Goal: Task Accomplishment & Management: Use online tool/utility

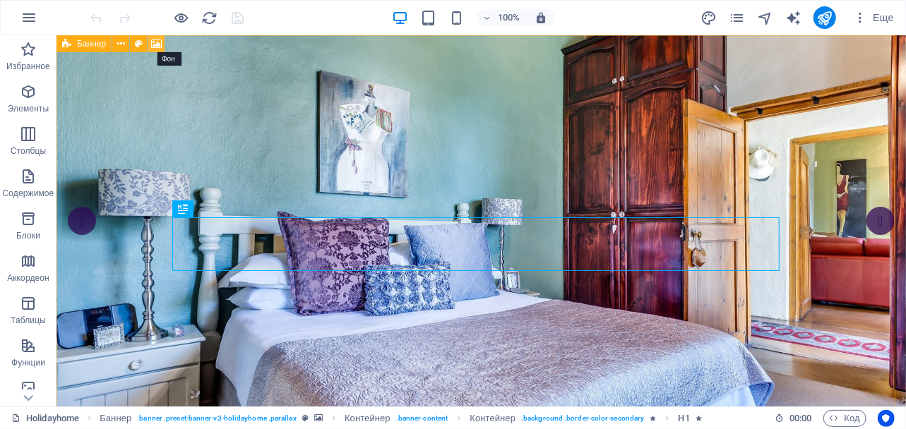
click at [155, 43] on icon at bounding box center [156, 44] width 11 height 15
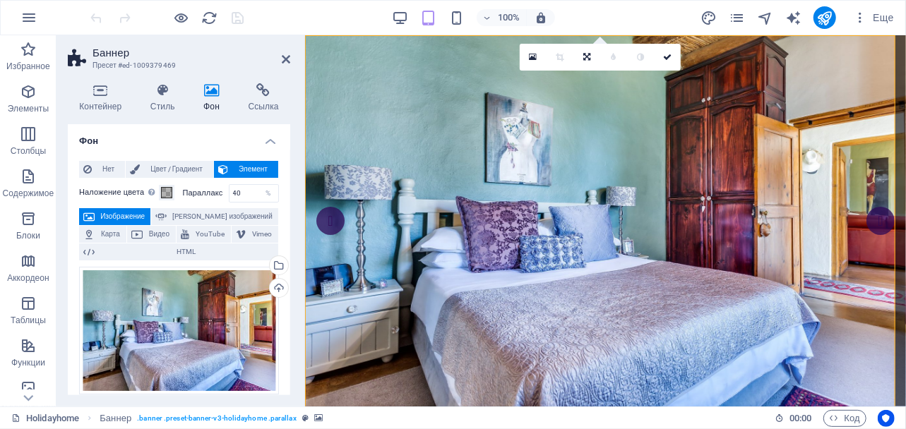
drag, startPoint x: 286, startPoint y: 143, endPoint x: 288, endPoint y: 154, distance: 11.5
click at [288, 154] on div "Фон Нет Цвет / Градиент Элемент Растянуть фон на всю ширину Наложение цвета Пом…" at bounding box center [179, 259] width 222 height 271
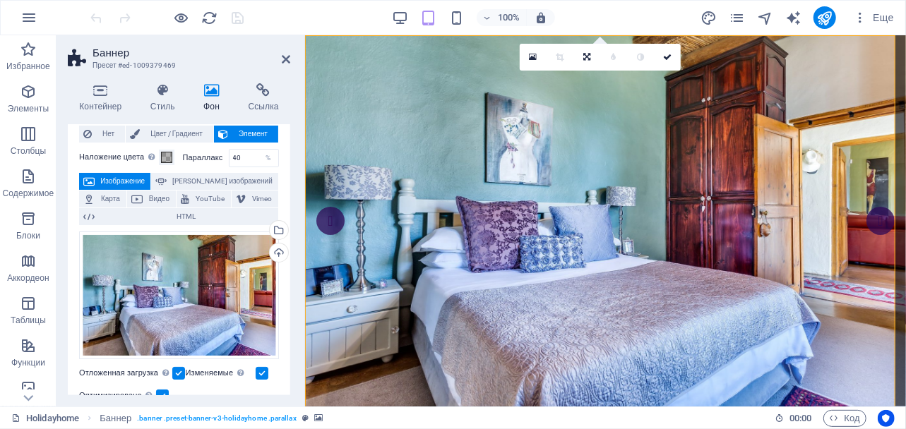
scroll to position [41, 0]
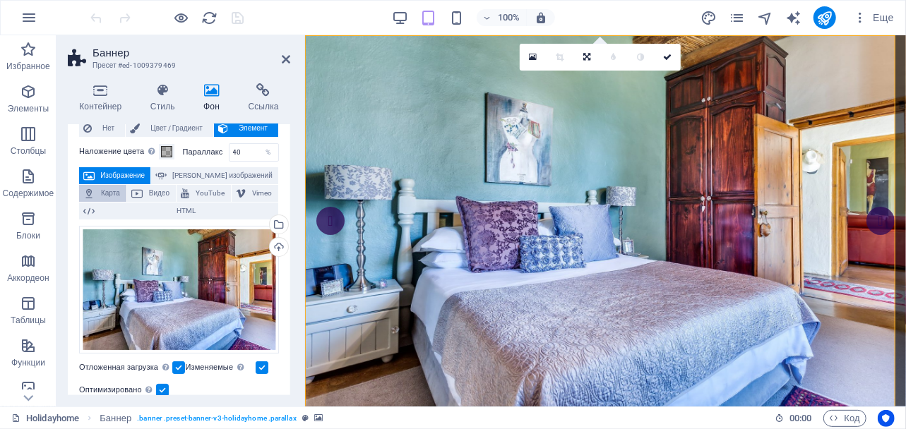
click at [100, 191] on span "Карта" at bounding box center [110, 193] width 23 height 17
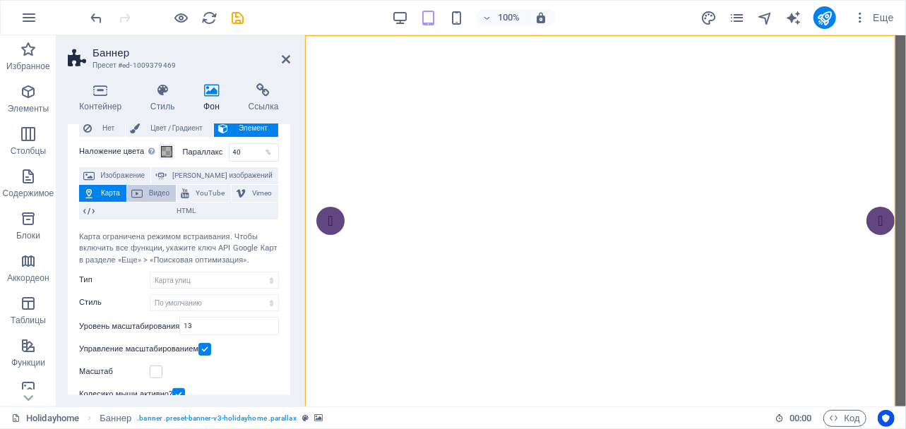
click at [144, 190] on button "Видео" at bounding box center [151, 193] width 49 height 17
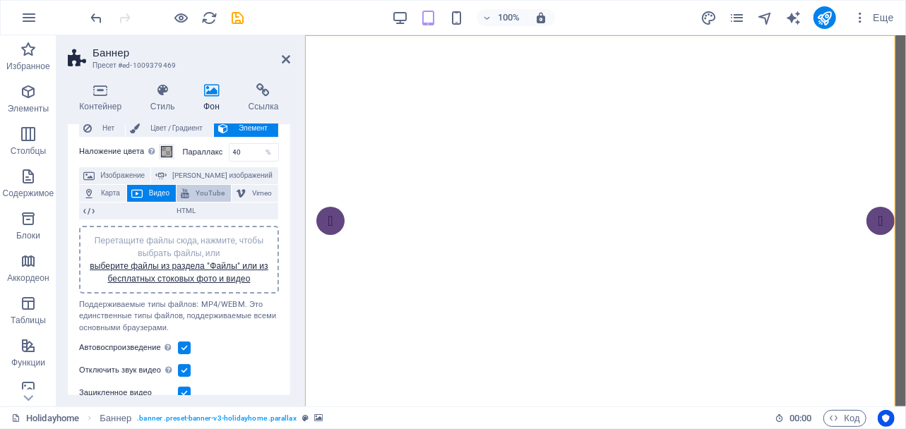
click at [196, 195] on span "YouTube" at bounding box center [209, 193] width 33 height 17
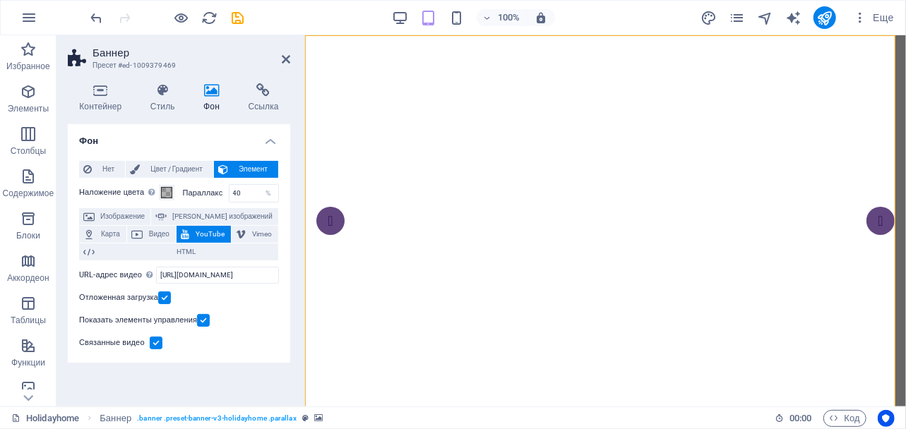
scroll to position [0, 0]
click at [201, 213] on span "[PERSON_NAME] изображений" at bounding box center [222, 216] width 103 height 17
select select "ms"
select select "s"
select select "progressive"
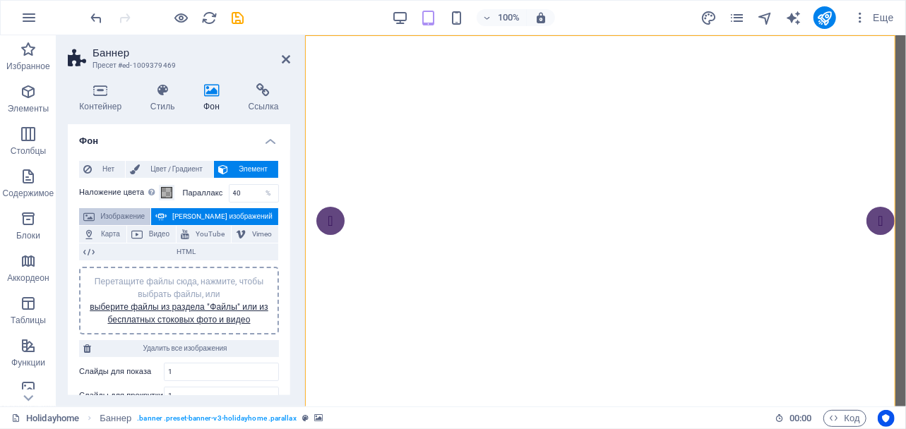
click at [139, 210] on span "Изображение" at bounding box center [122, 216] width 47 height 17
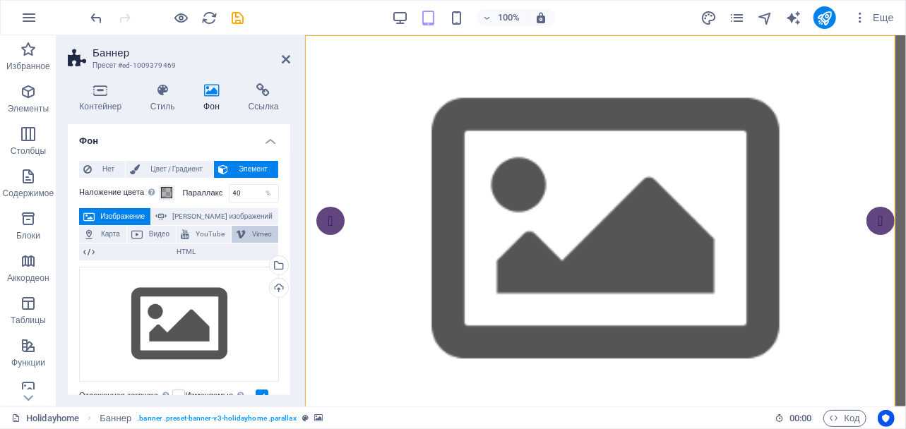
click at [263, 229] on span "Vimeo" at bounding box center [262, 234] width 24 height 17
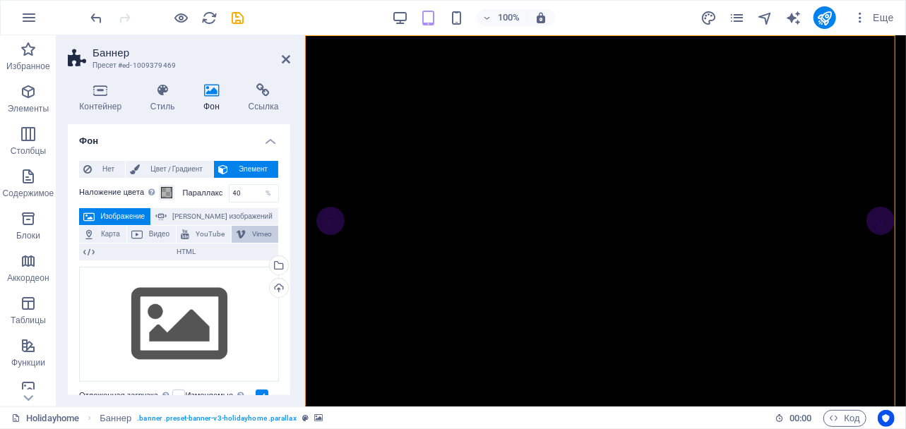
select select "ar16_9"
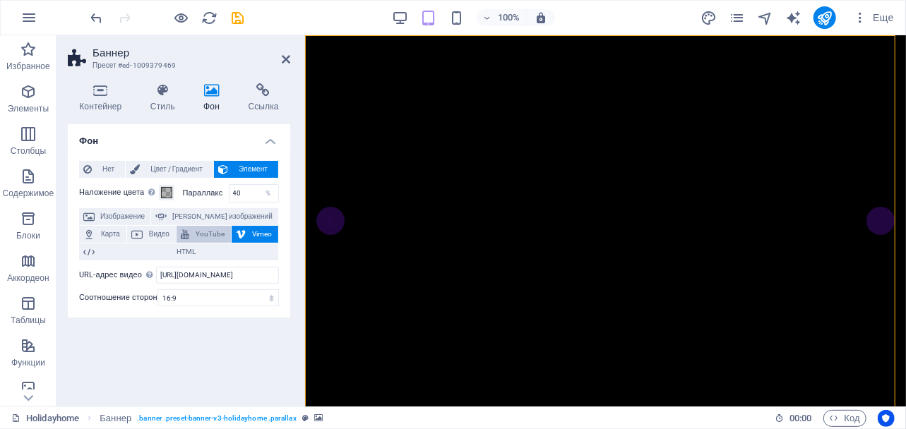
click at [211, 233] on span "YouTube" at bounding box center [209, 234] width 33 height 17
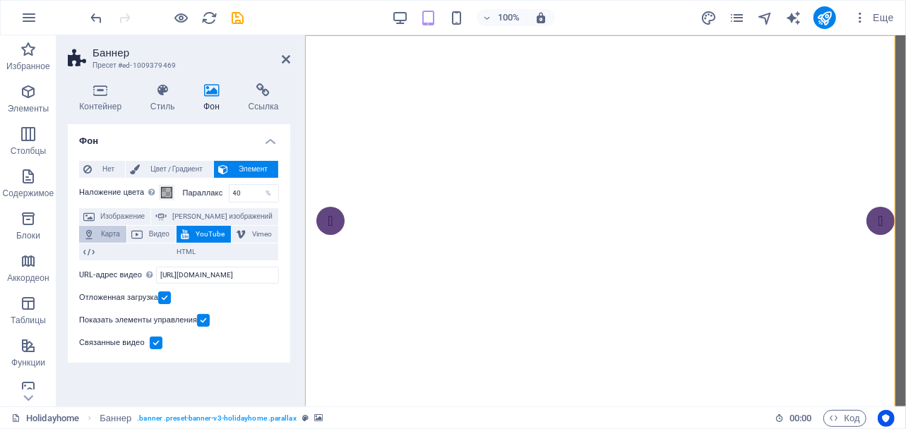
click at [106, 231] on span "Карта" at bounding box center [110, 234] width 23 height 17
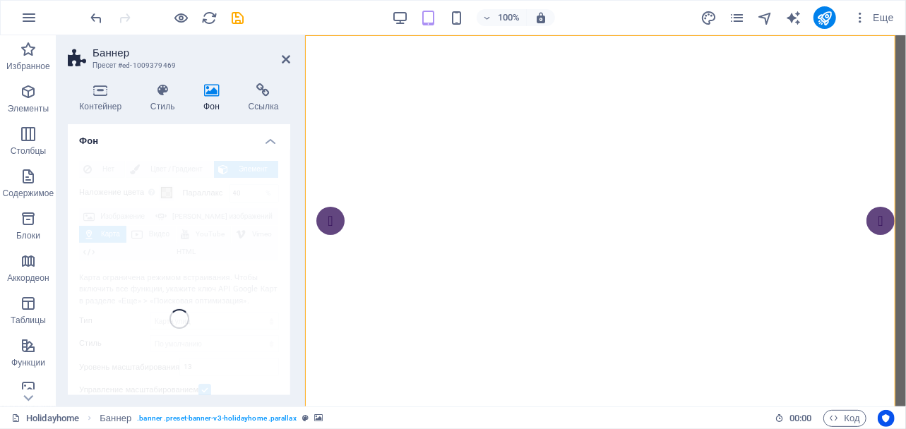
click at [128, 256] on div "Нет Цвет / Градиент Элемент Растянуть фон на всю ширину Наложение цвета Помещае…" at bounding box center [179, 320] width 222 height 340
click at [90, 138] on h4 "Фон" at bounding box center [179, 136] width 222 height 25
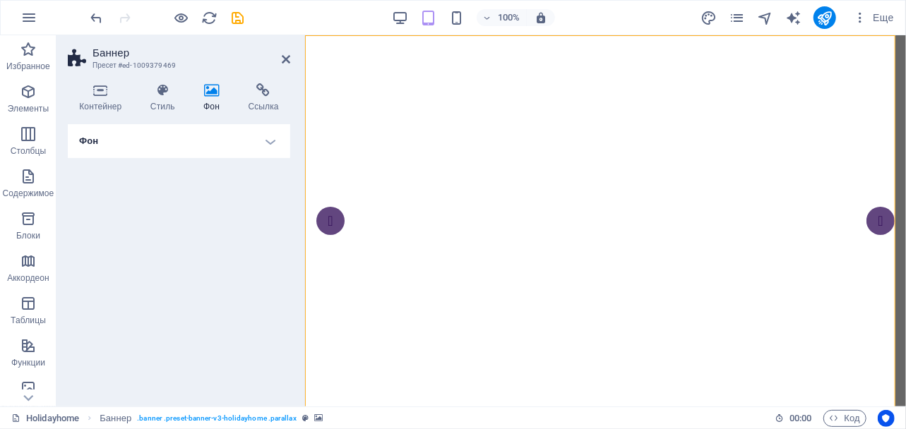
click at [90, 138] on h4 "Фон" at bounding box center [179, 141] width 222 height 34
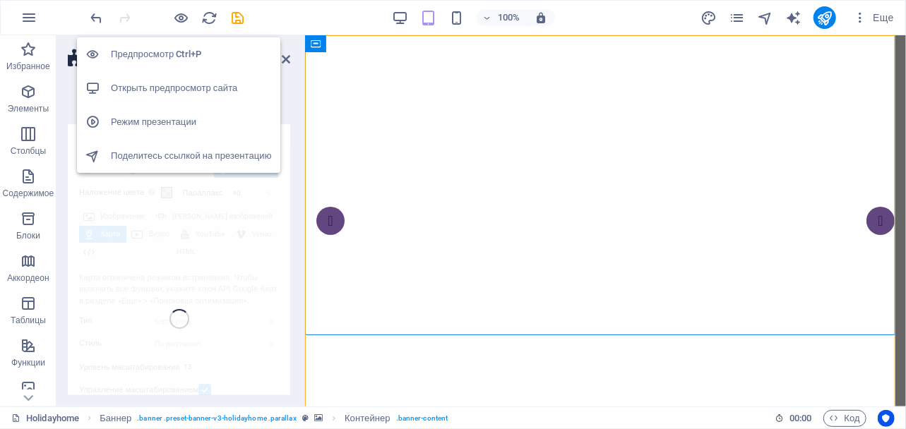
click at [172, 52] on h6 "Предпросмотр Ctrl+P" at bounding box center [191, 54] width 161 height 17
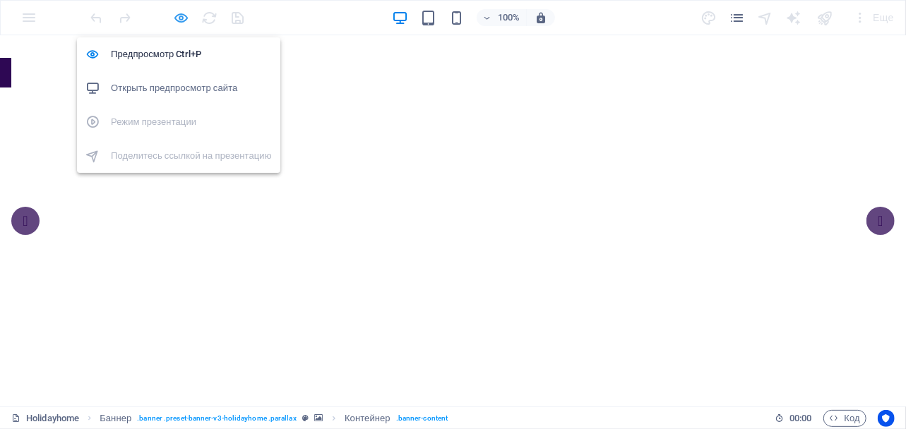
click at [186, 12] on icon "button" at bounding box center [182, 18] width 16 height 16
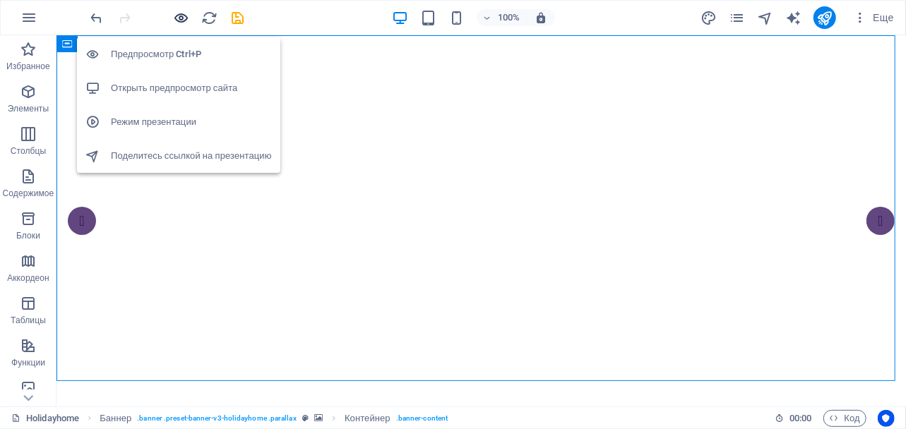
click at [179, 23] on icon "button" at bounding box center [182, 18] width 16 height 16
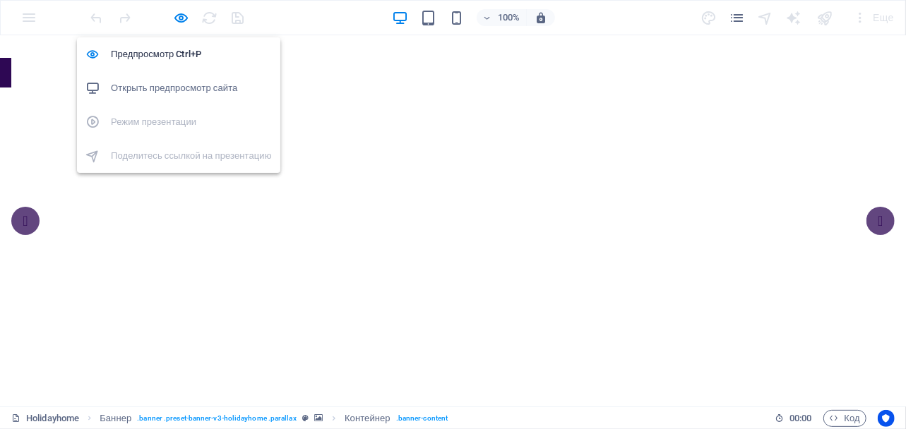
click at [171, 85] on h6 "Открыть предпросмотр сайта" at bounding box center [191, 88] width 161 height 17
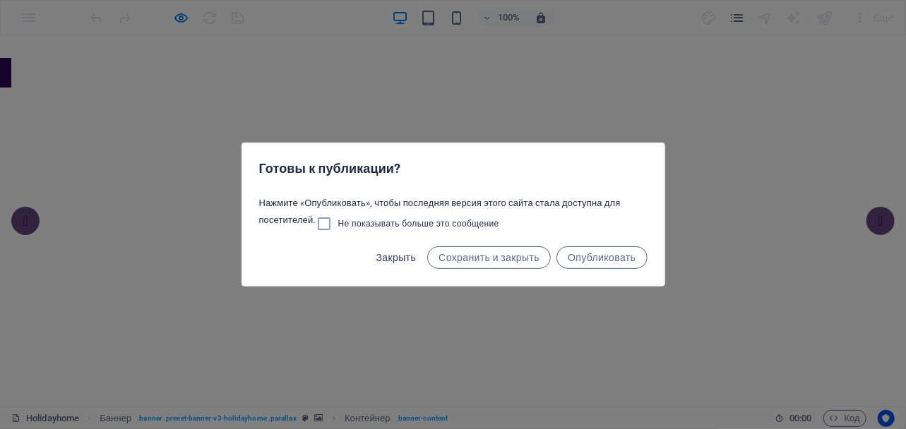
click at [382, 263] on span "Закрыть" at bounding box center [396, 257] width 40 height 11
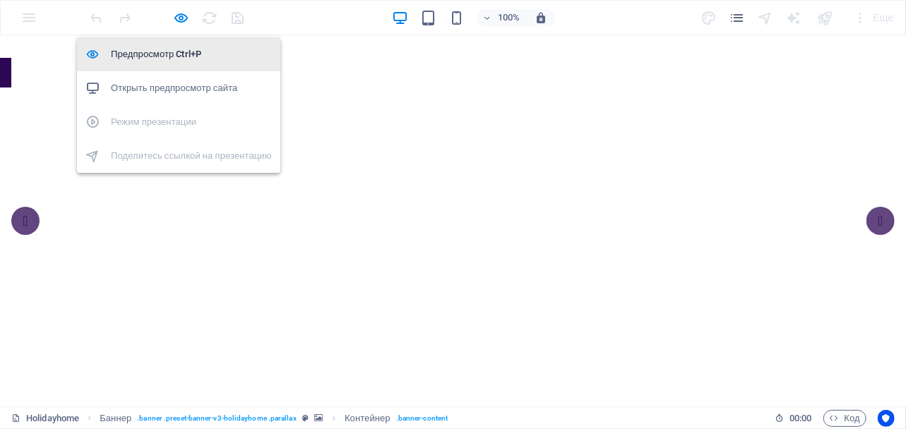
click at [173, 46] on h6 "Предпросмотр Ctrl+P" at bounding box center [191, 54] width 161 height 17
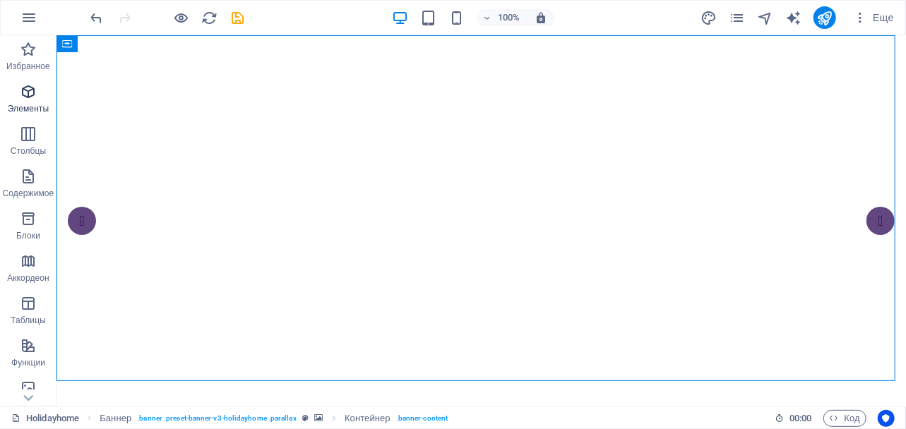
click at [25, 94] on icon "button" at bounding box center [28, 91] width 17 height 17
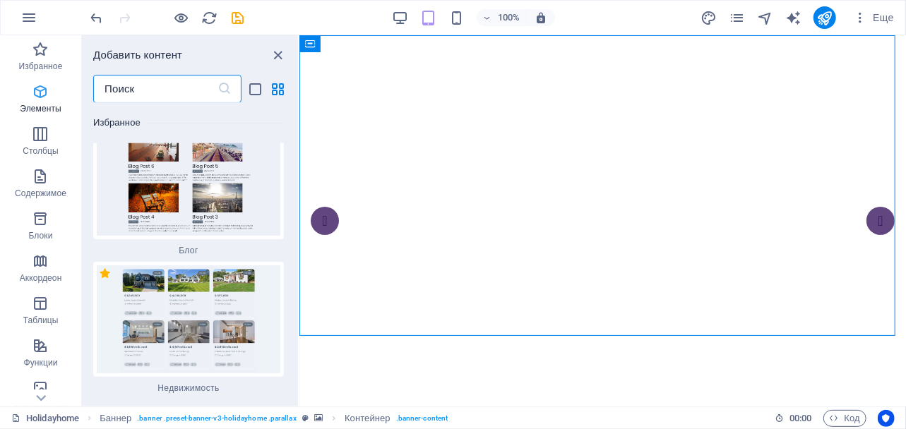
scroll to position [498, 0]
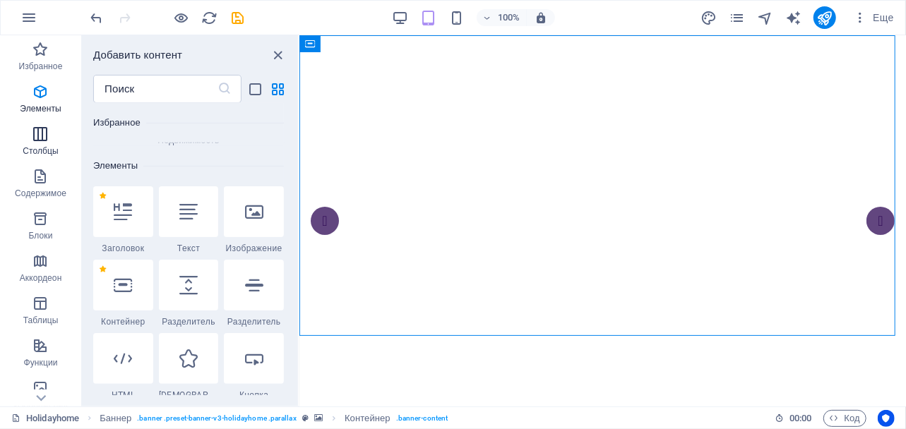
click at [48, 136] on icon "button" at bounding box center [40, 134] width 17 height 17
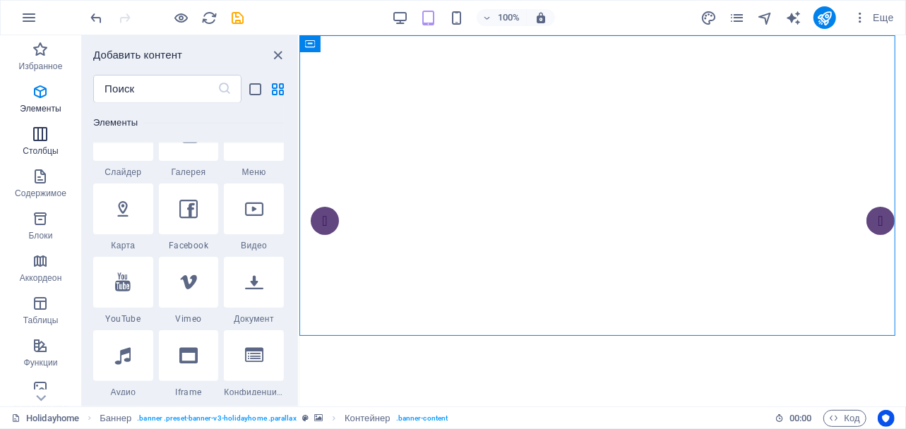
scroll to position [1234, 0]
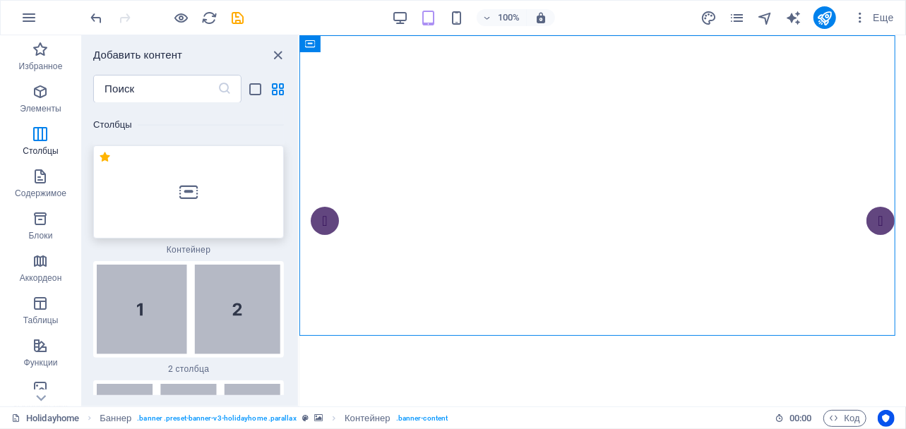
click at [195, 198] on icon at bounding box center [188, 192] width 18 height 18
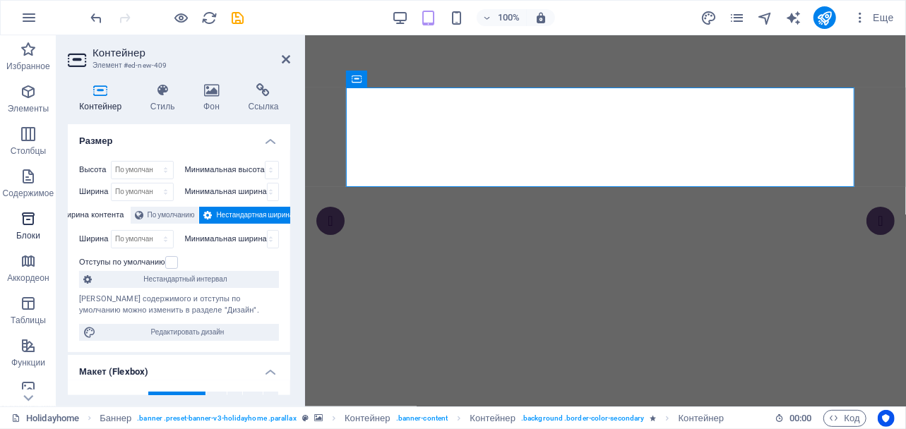
click at [25, 222] on icon "button" at bounding box center [28, 218] width 17 height 17
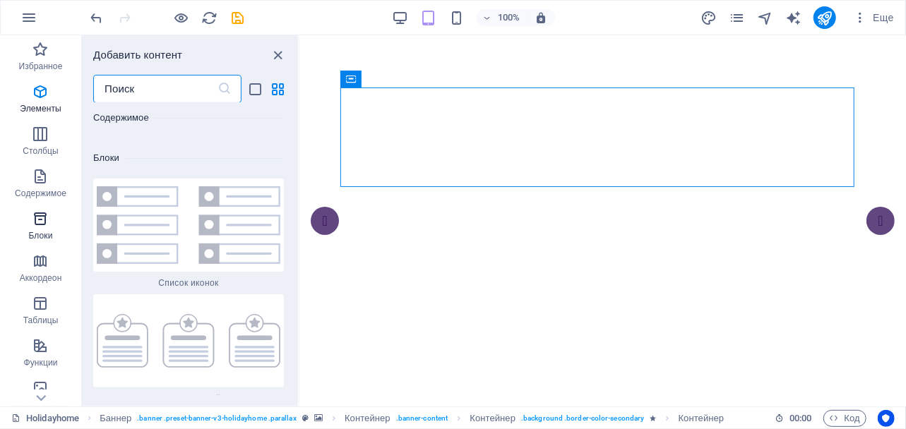
scroll to position [7816, 0]
drag, startPoint x: 292, startPoint y: 188, endPoint x: 287, endPoint y: 107, distance: 82.0
click at [287, 107] on div "Избранное 1 Star Заголовок 1 Star Контейнер 1 Star Блог 1 Star Недвижимость Эле…" at bounding box center [190, 249] width 216 height 292
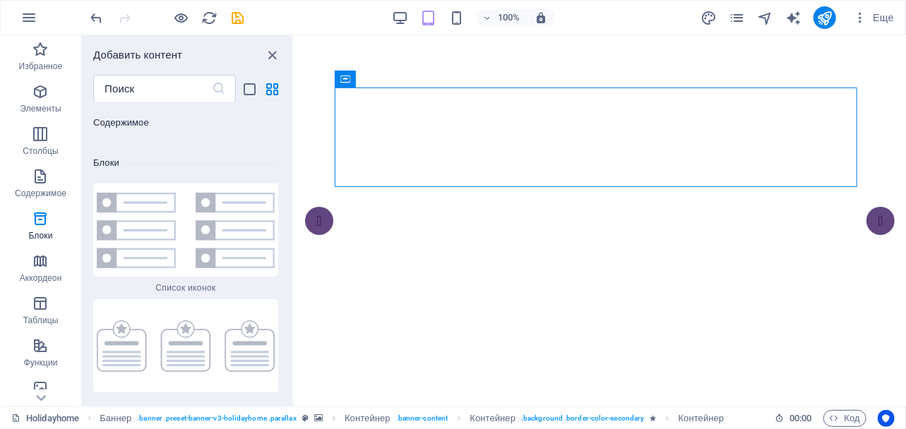
scroll to position [7716, 0]
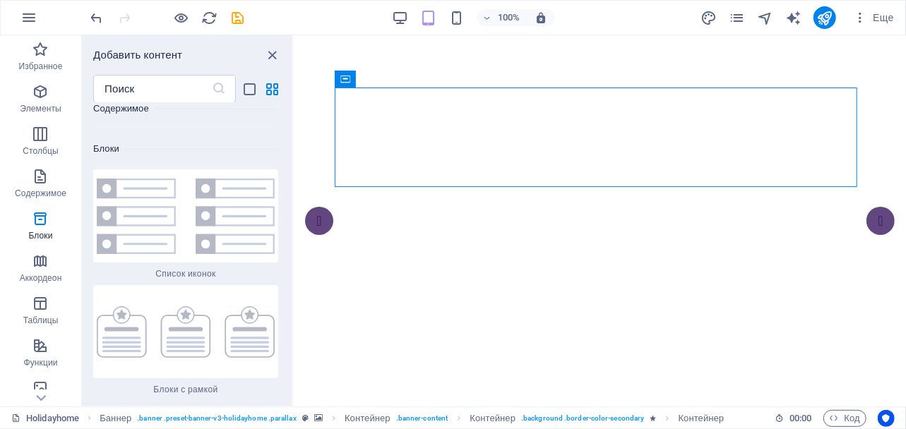
drag, startPoint x: 298, startPoint y: 131, endPoint x: 294, endPoint y: 184, distance: 53.8
click at [294, 184] on section "Избранное Элементы Столбцы Содержимое Блоки Аккордеон Таблицы Функции Изображен…" at bounding box center [453, 220] width 906 height 371
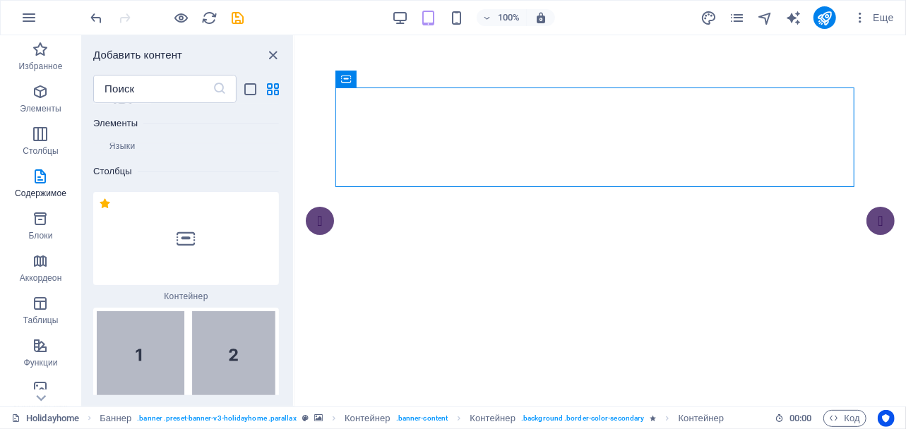
scroll to position [818, 0]
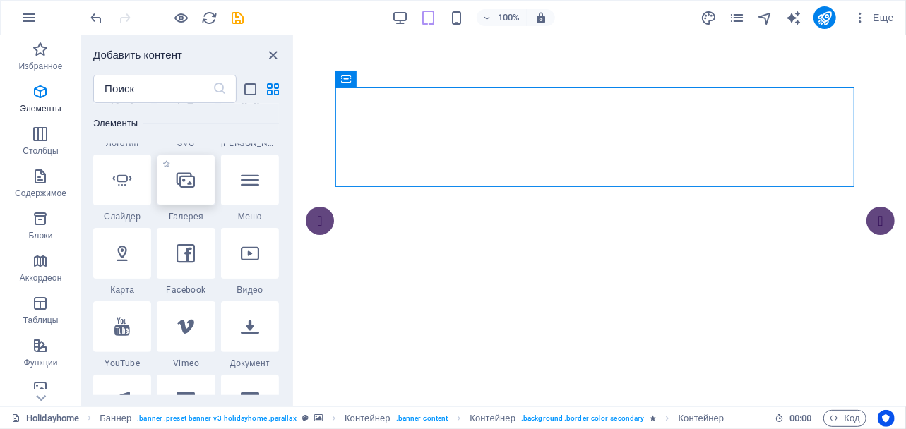
click at [189, 185] on icon at bounding box center [185, 180] width 18 height 18
select select "4"
select select "%"
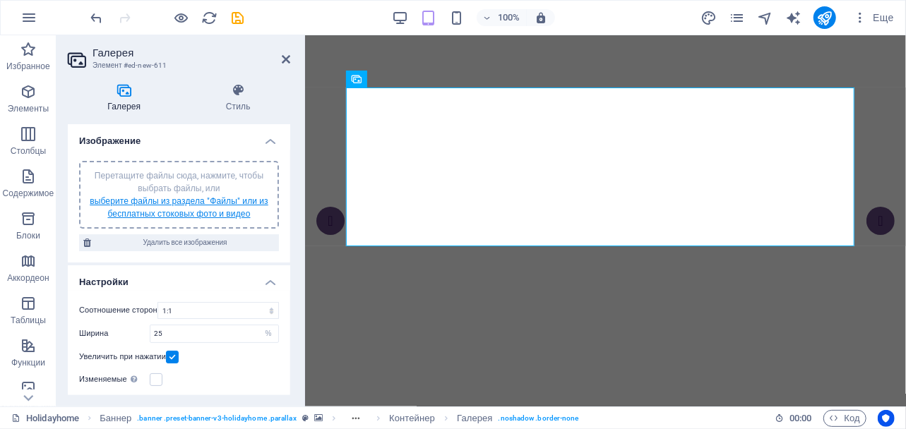
click at [144, 196] on link "выберите файлы из раздела "Файлы" или из бесплатных стоковых фото и видео" at bounding box center [179, 207] width 179 height 23
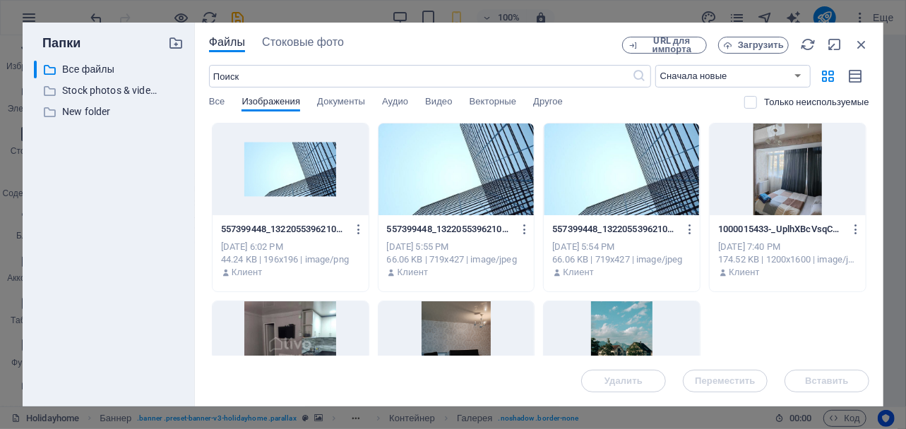
click at [425, 193] on div at bounding box center [456, 170] width 156 height 92
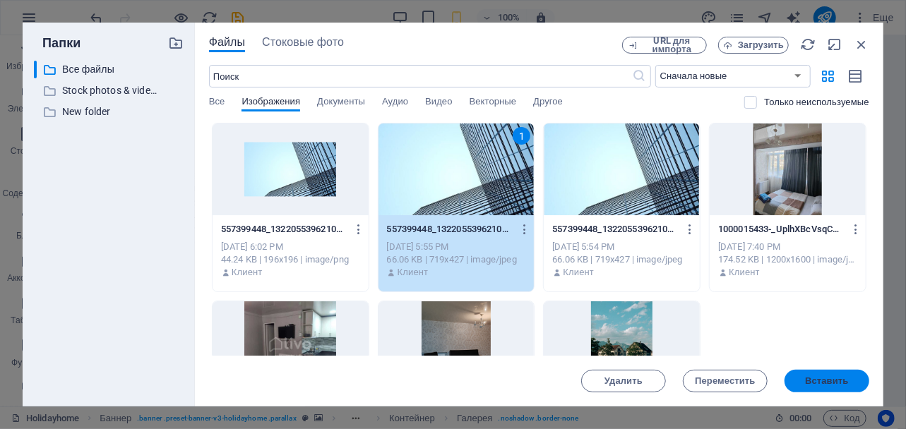
click at [822, 377] on span "Вставить" at bounding box center [826, 381] width 43 height 8
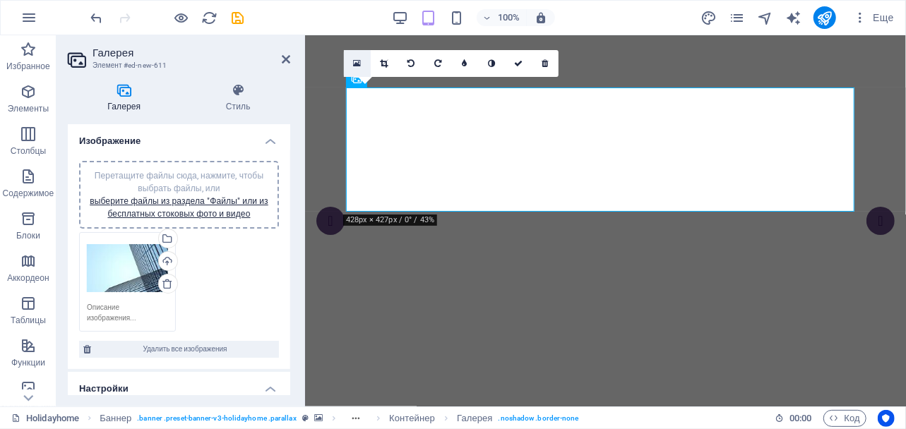
click at [357, 61] on icon at bounding box center [357, 64] width 8 height 10
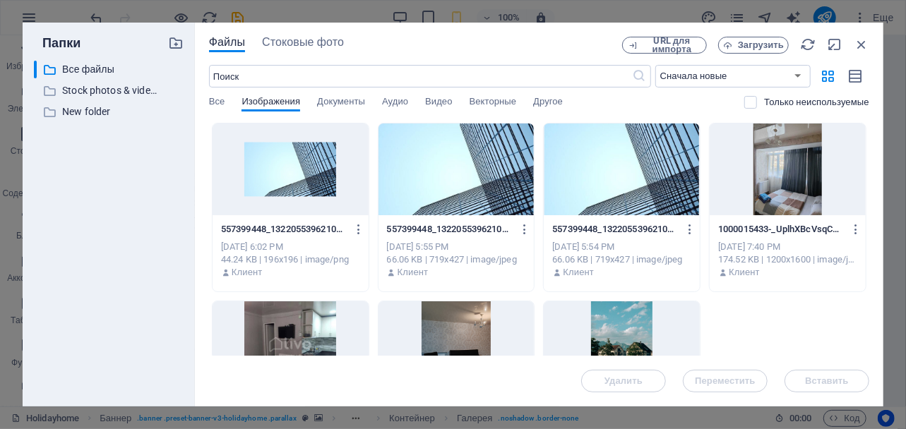
click at [481, 181] on div at bounding box center [456, 170] width 156 height 92
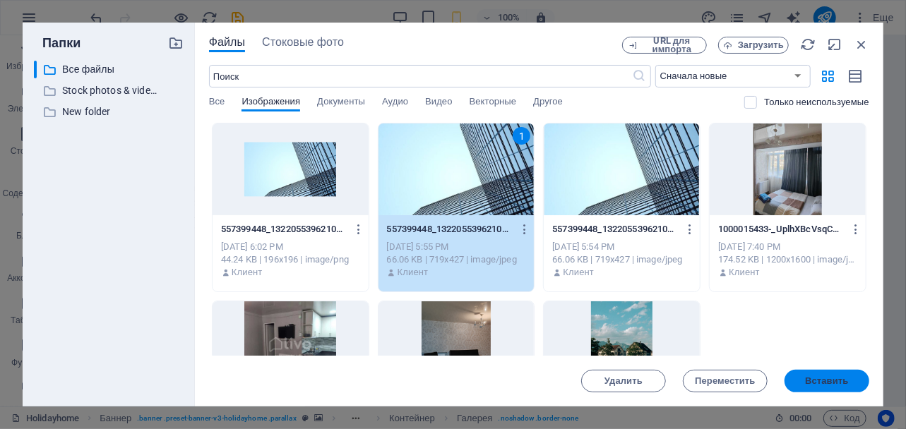
click at [806, 382] on span "Вставить" at bounding box center [826, 381] width 43 height 8
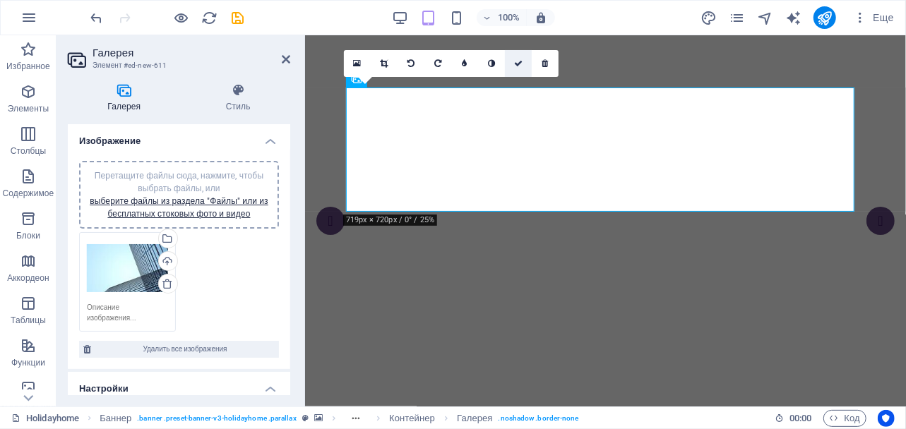
click at [525, 62] on link at bounding box center [518, 63] width 27 height 27
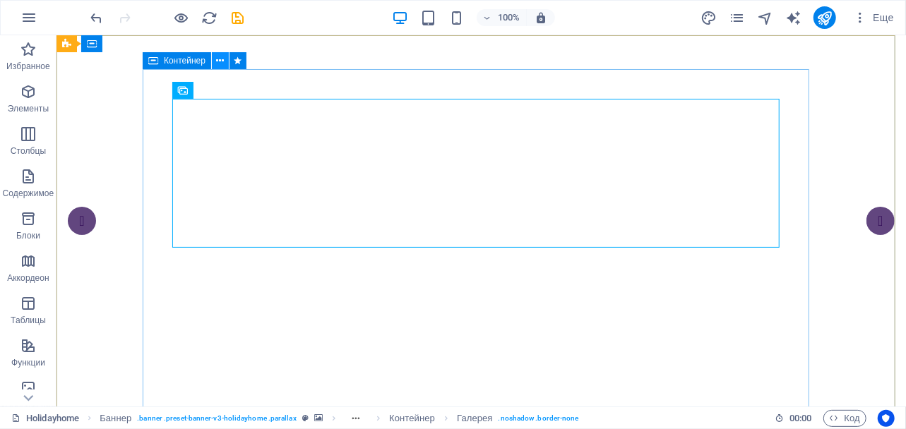
click at [225, 59] on button at bounding box center [220, 60] width 17 height 17
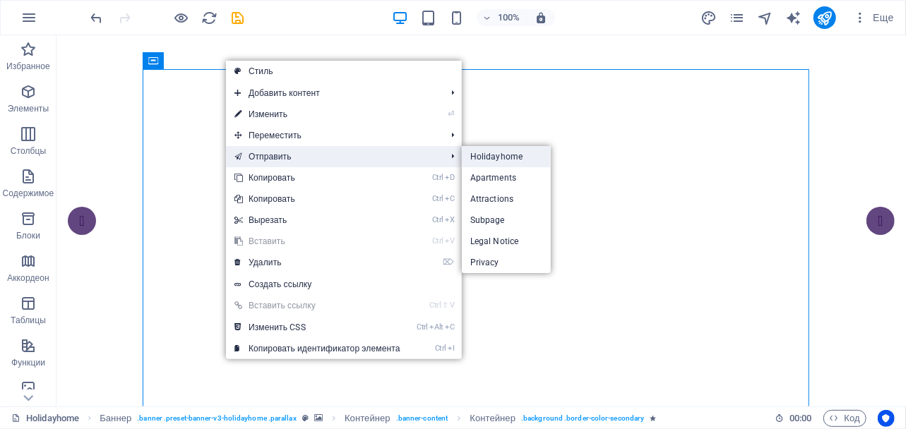
click at [500, 155] on link "Holidayhome" at bounding box center [507, 156] width 90 height 21
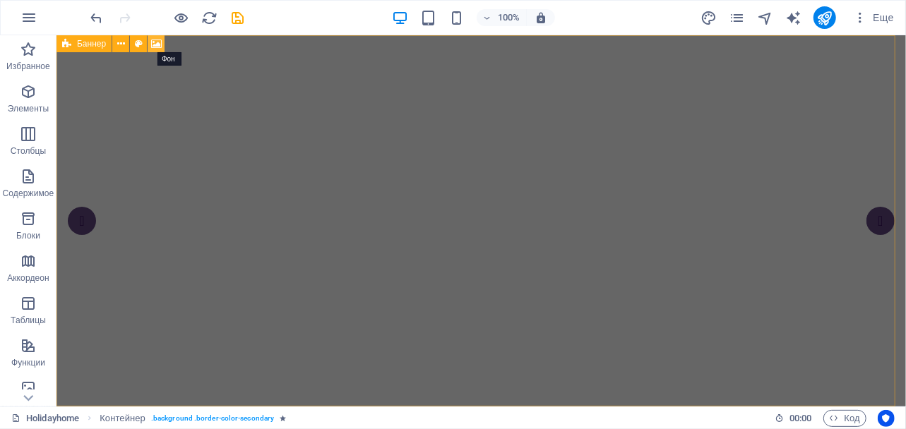
click at [152, 47] on icon at bounding box center [156, 44] width 11 height 15
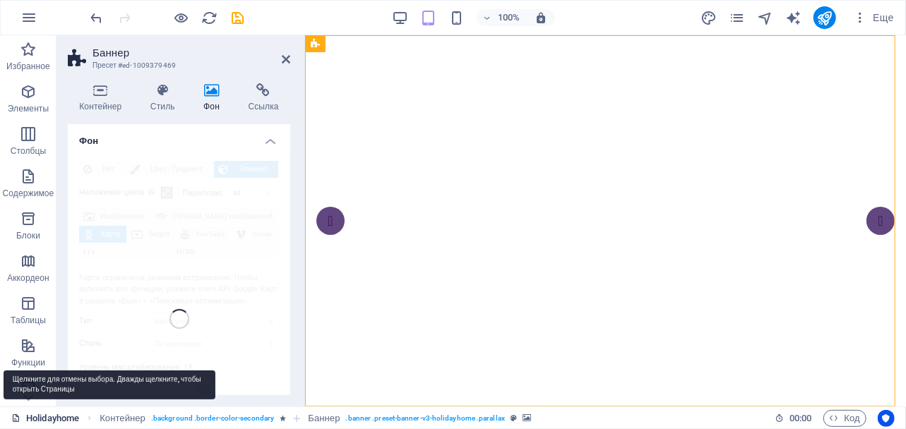
click at [60, 418] on link "Holidayhome" at bounding box center [45, 418] width 68 height 17
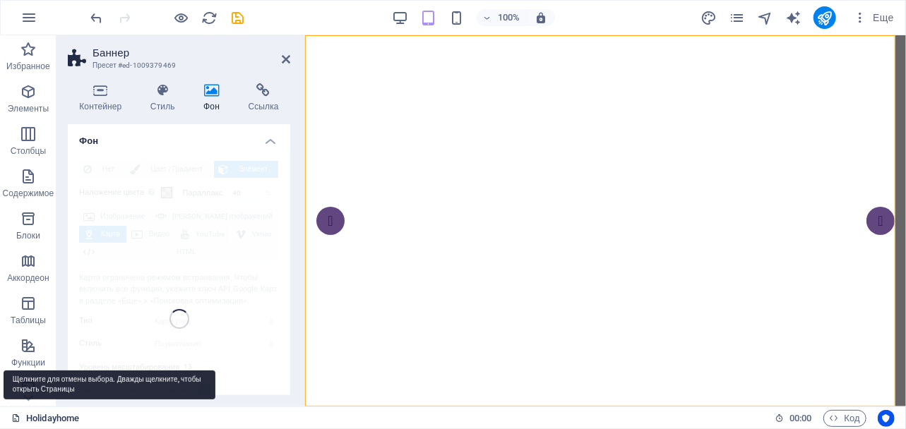
click at [60, 418] on link "Holidayhome" at bounding box center [45, 418] width 68 height 17
